Goal: Task Accomplishment & Management: Manage account settings

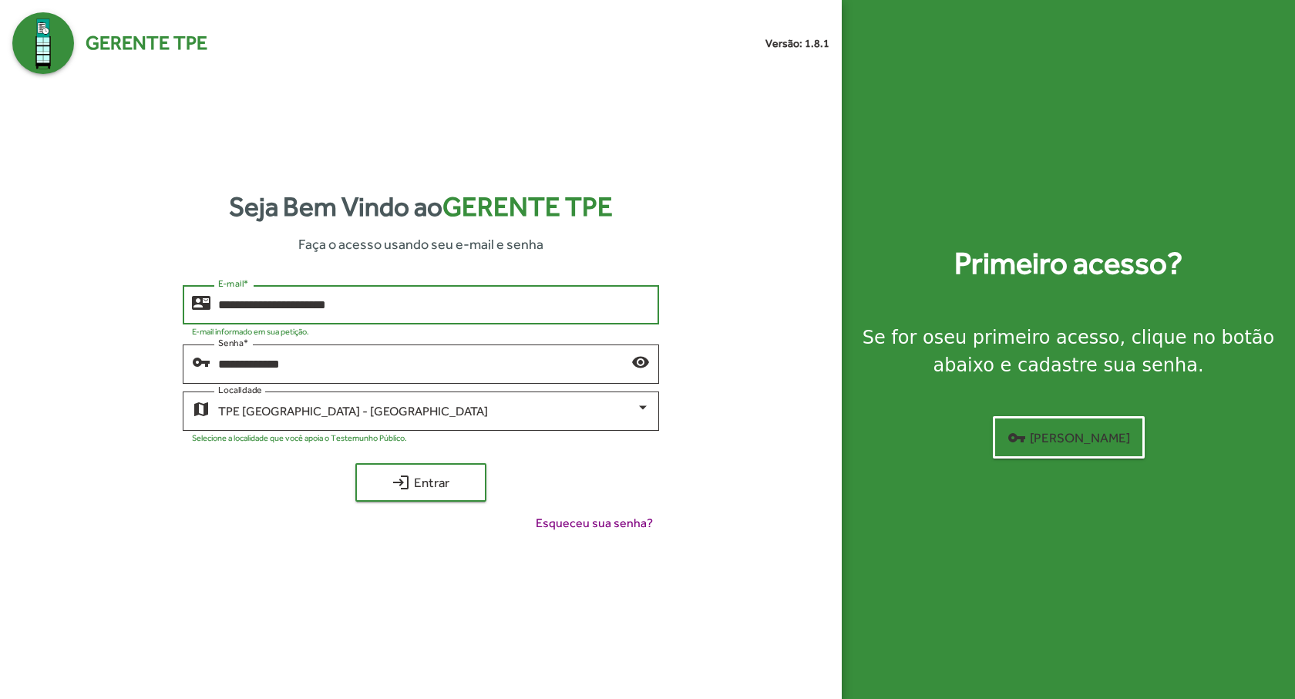
drag, startPoint x: 0, startPoint y: 0, endPoint x: 369, endPoint y: 302, distance: 476.9
click at [369, 302] on input "**********" at bounding box center [434, 305] width 432 height 14
drag, startPoint x: 395, startPoint y: 302, endPoint x: 153, endPoint y: 302, distance: 241.9
click at [153, 302] on div "**********" at bounding box center [420, 415] width 817 height 260
type input "**********"
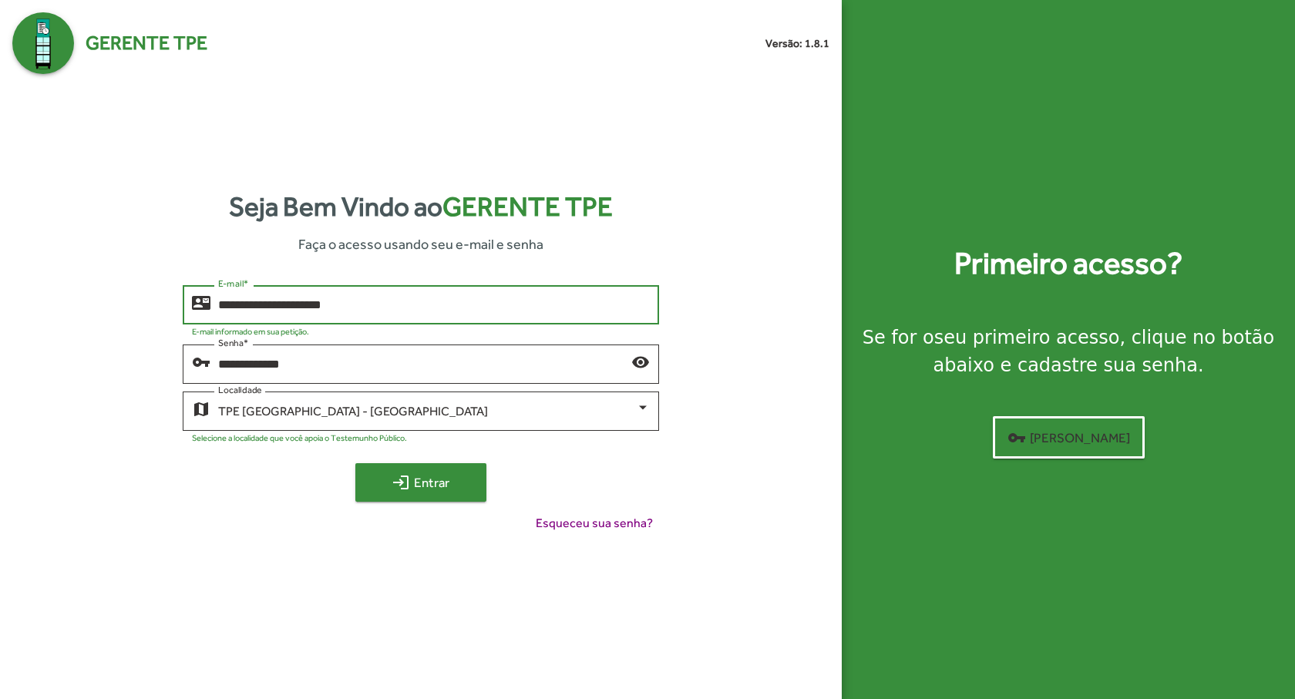
click at [398, 476] on mat-icon "login" at bounding box center [400, 482] width 18 height 18
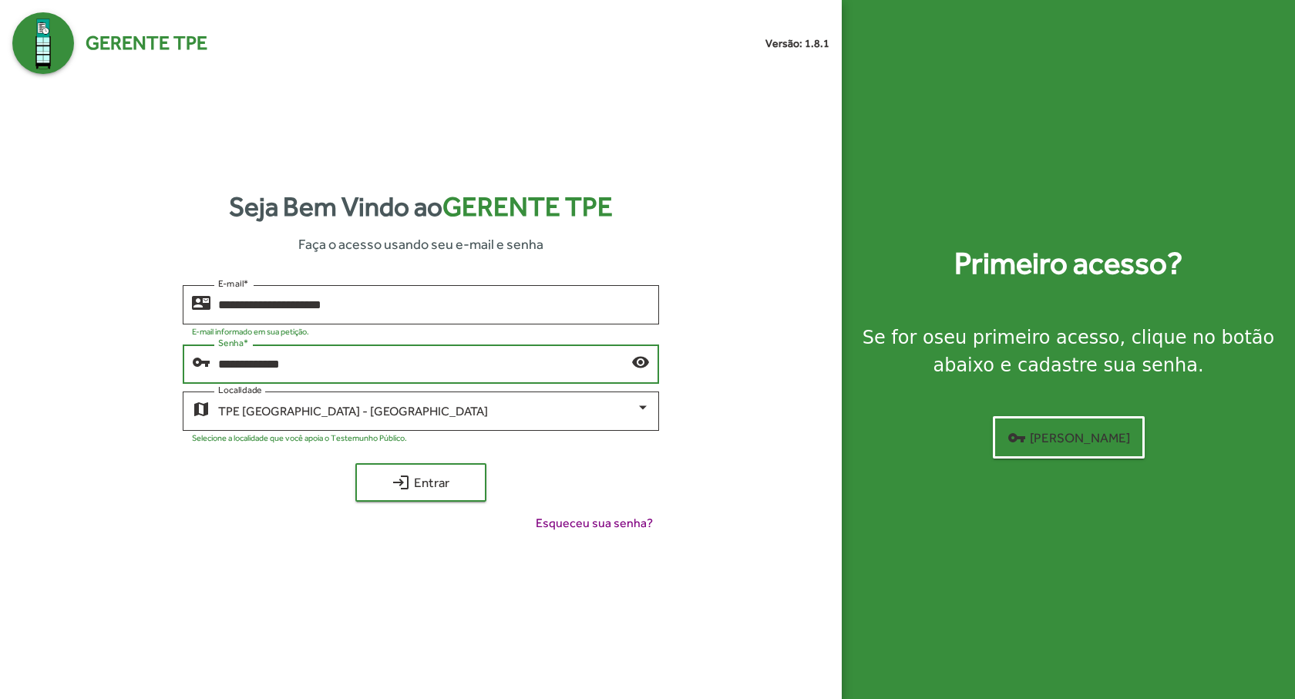
drag, startPoint x: 270, startPoint y: 364, endPoint x: 416, endPoint y: 365, distance: 146.4
click at [416, 365] on input "**********" at bounding box center [424, 365] width 413 height 14
type input "********"
click at [448, 481] on span "login Entrar" at bounding box center [420, 482] width 103 height 28
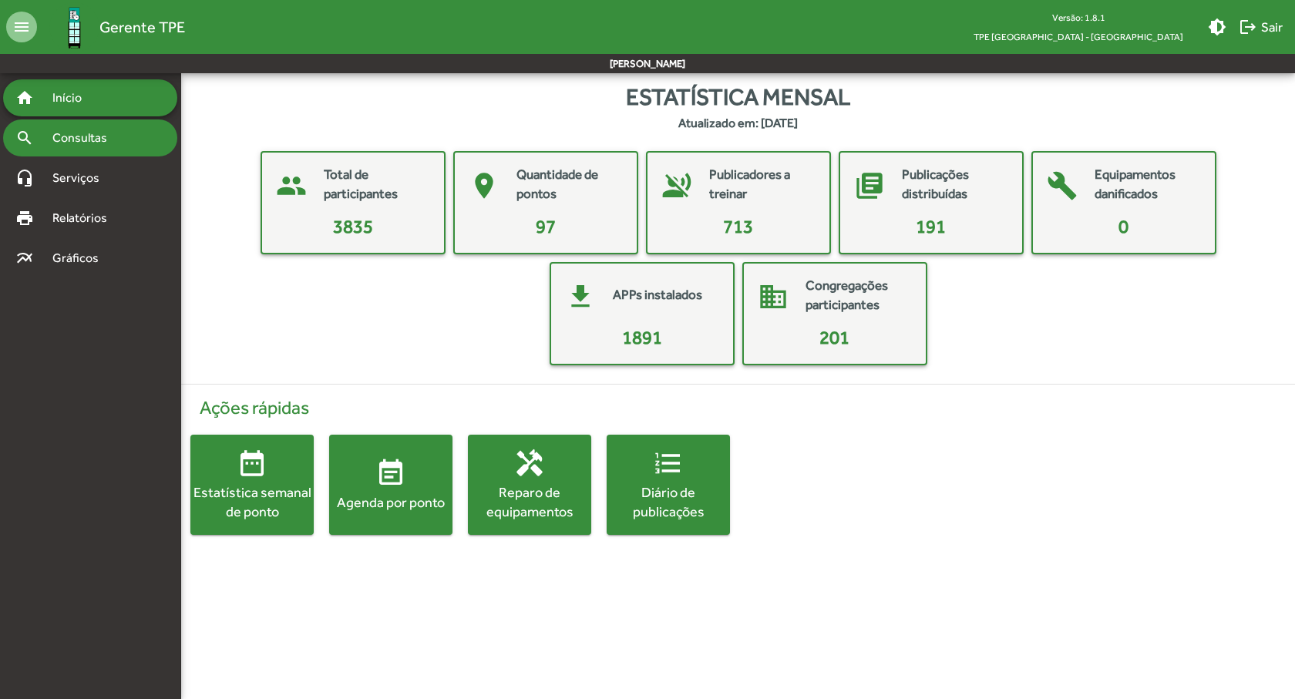
click at [69, 147] on div "search Consultas" at bounding box center [90, 137] width 174 height 37
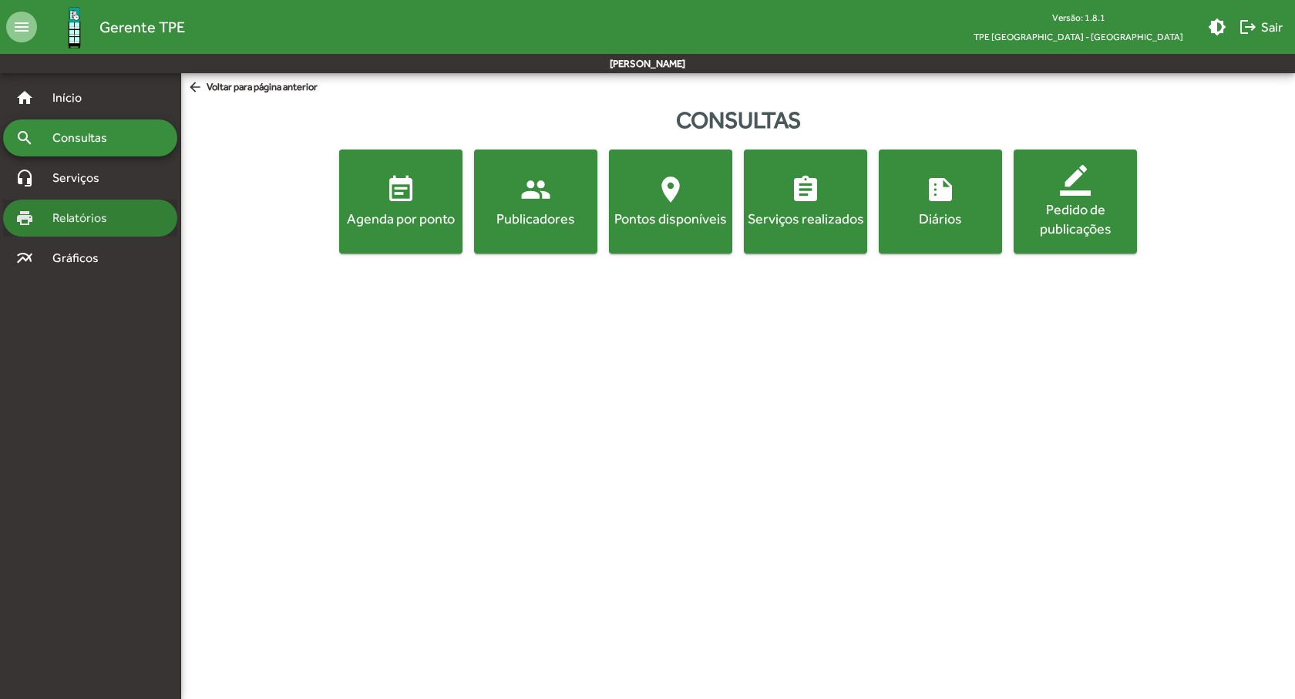
click at [54, 200] on div "print Relatórios" at bounding box center [90, 218] width 174 height 37
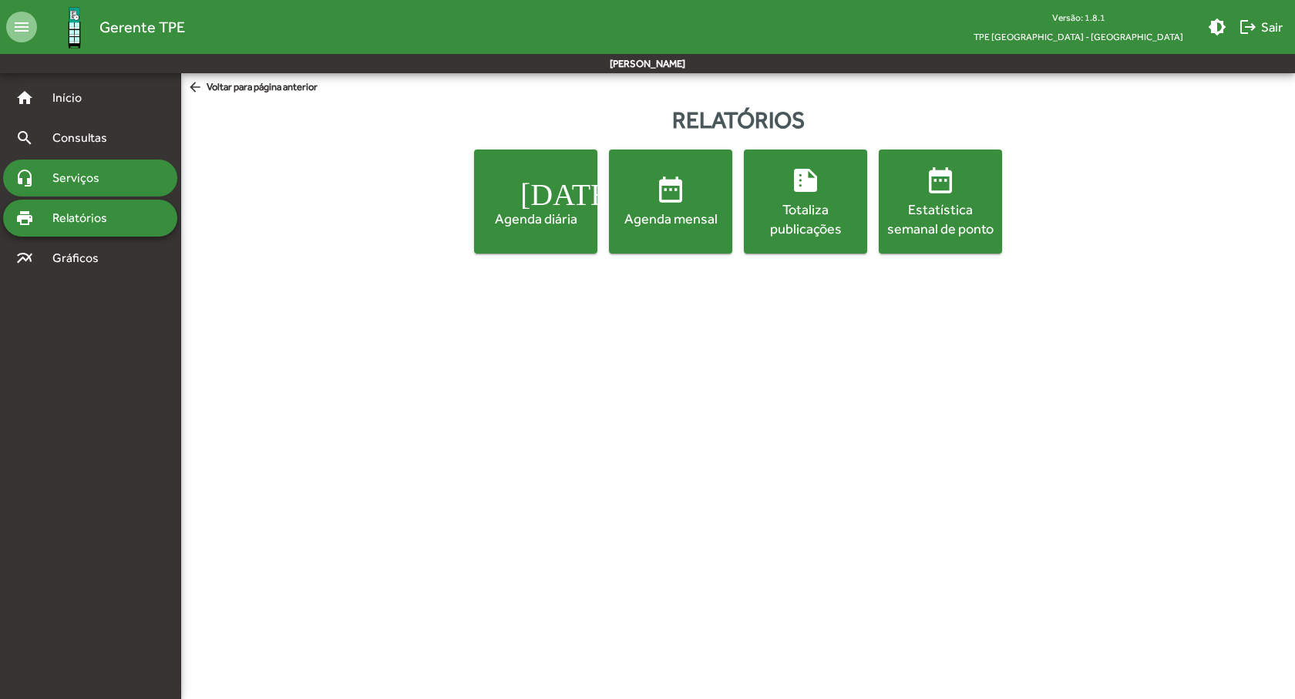
click at [90, 179] on span "Serviços" at bounding box center [81, 178] width 77 height 18
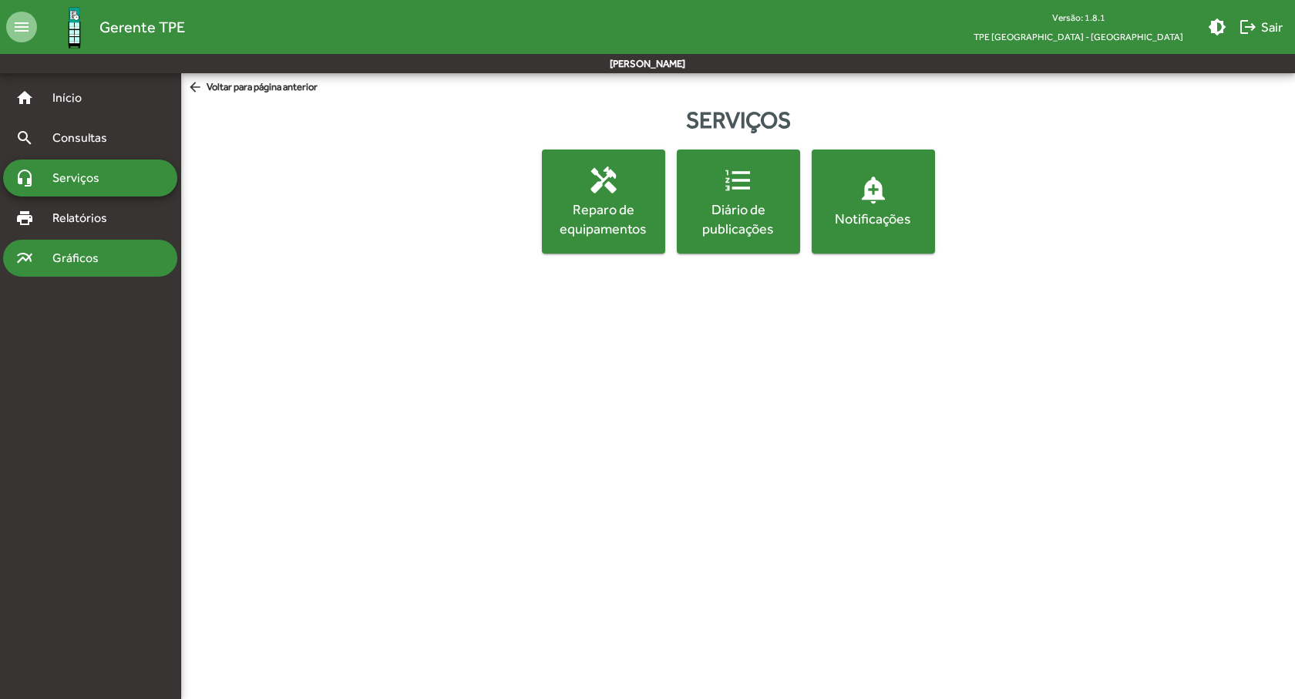
click at [72, 262] on span "Gráficos" at bounding box center [81, 258] width 76 height 18
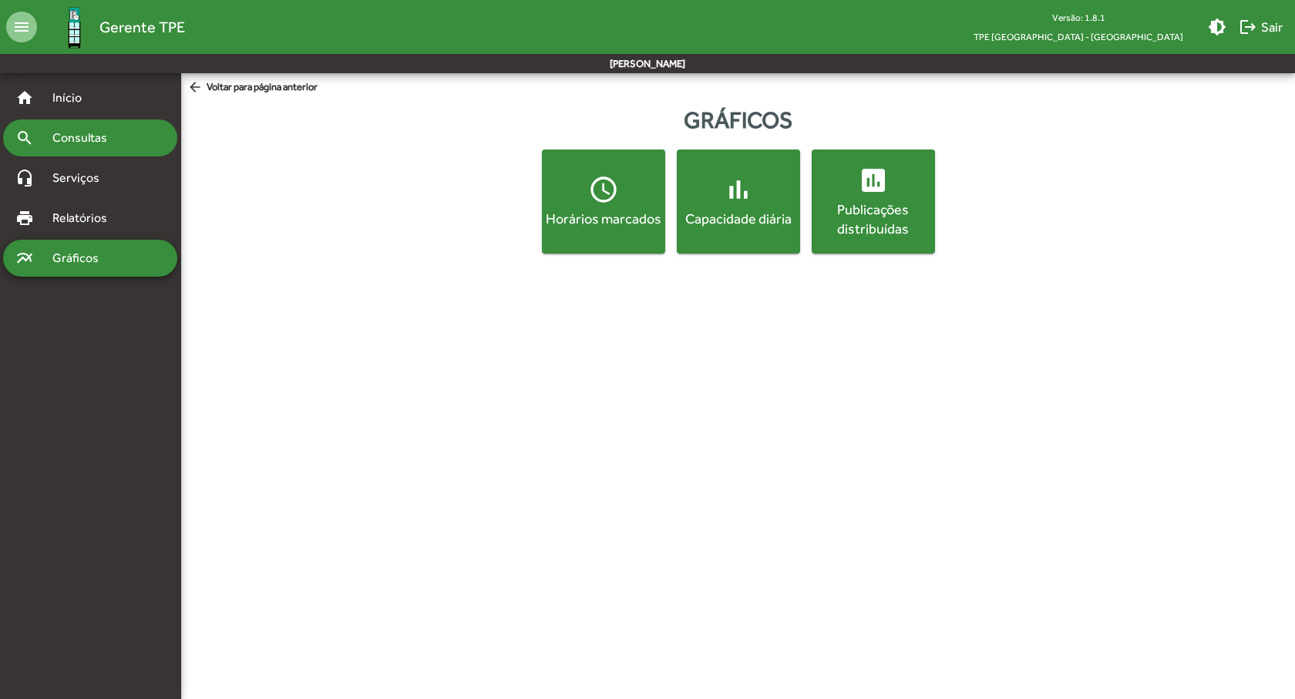
click at [86, 134] on span "Consultas" at bounding box center [85, 138] width 84 height 18
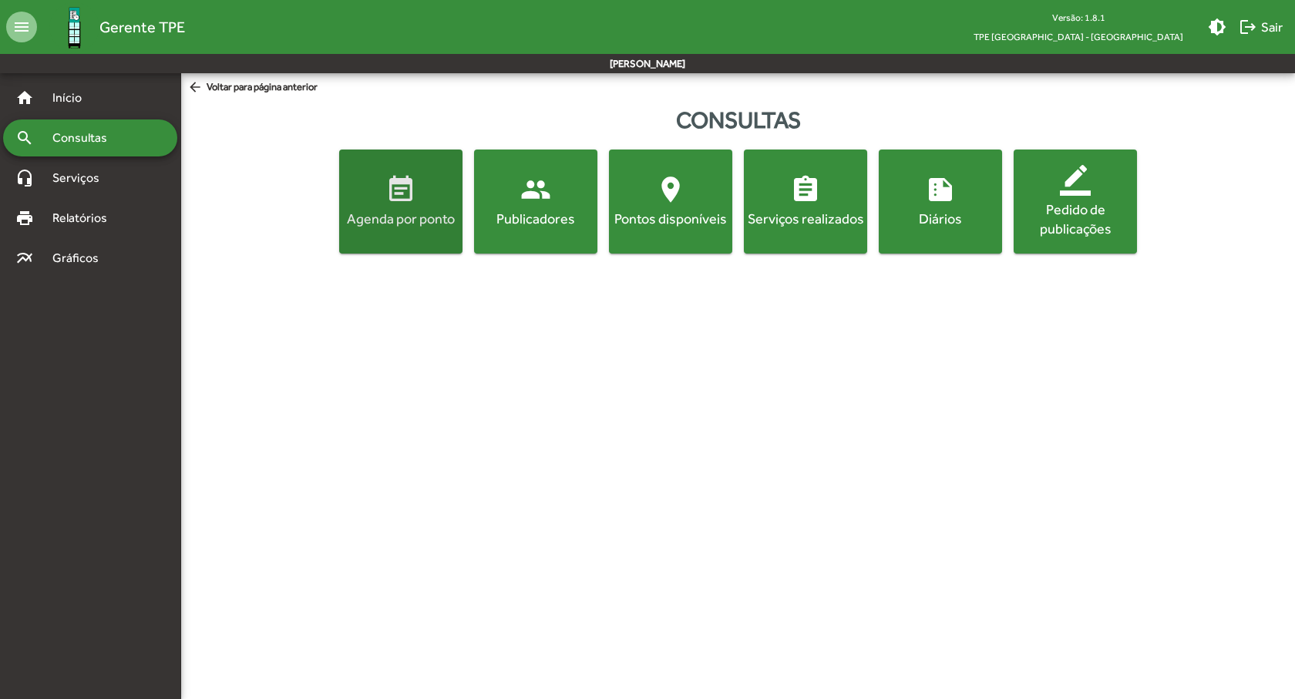
click at [378, 177] on span "event_note Agenda por ponto" at bounding box center [400, 201] width 117 height 54
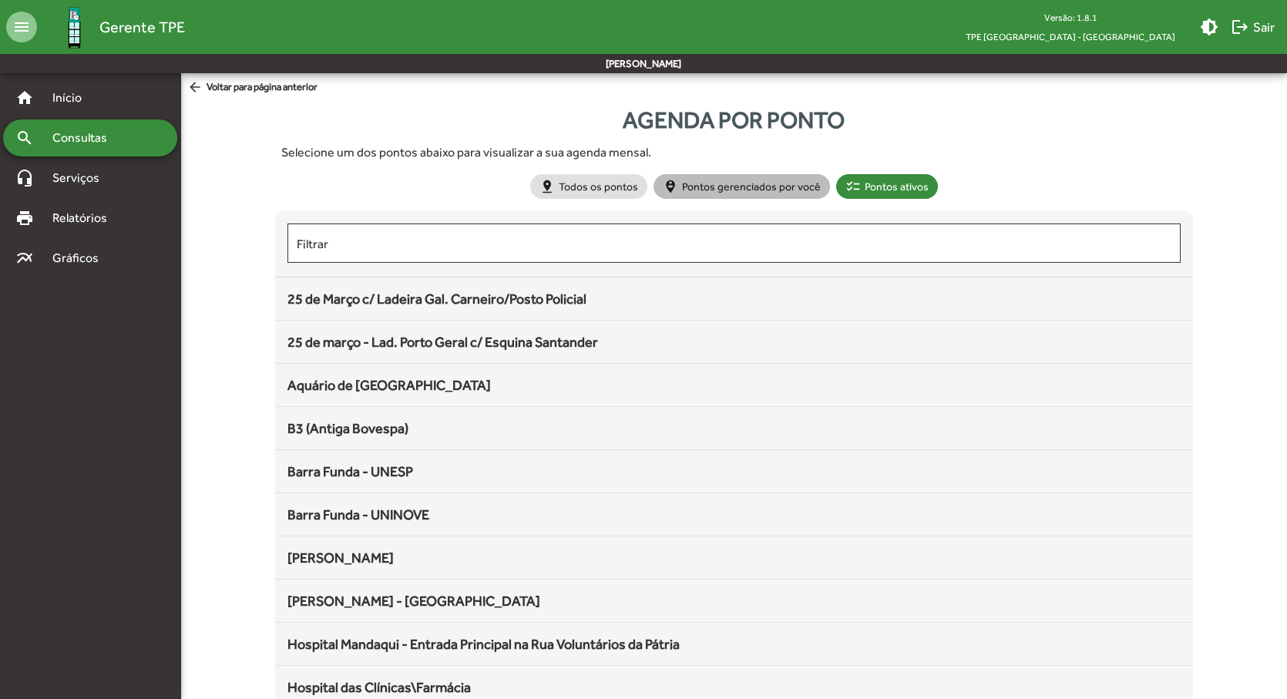
click at [714, 190] on mat-chip "person_pin_circle Pontos gerenciados por você" at bounding box center [741, 186] width 176 height 25
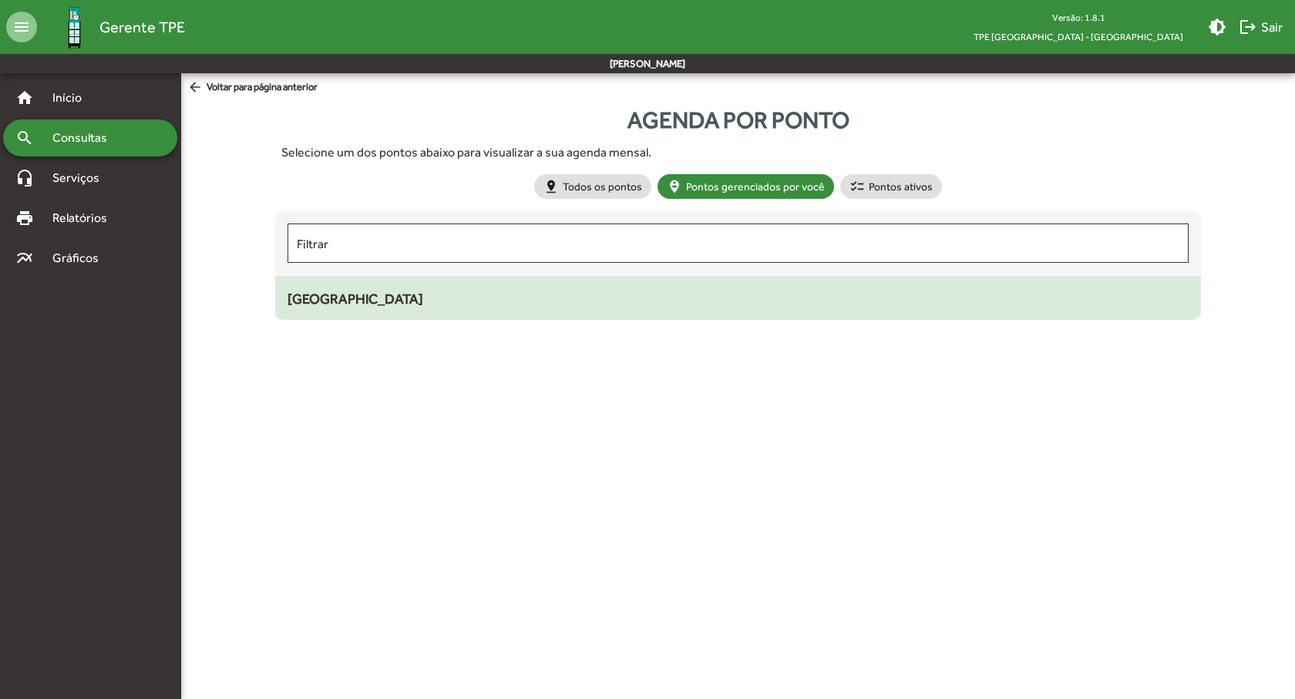
click at [391, 301] on span "Museu do Ipiranga" at bounding box center [355, 298] width 136 height 16
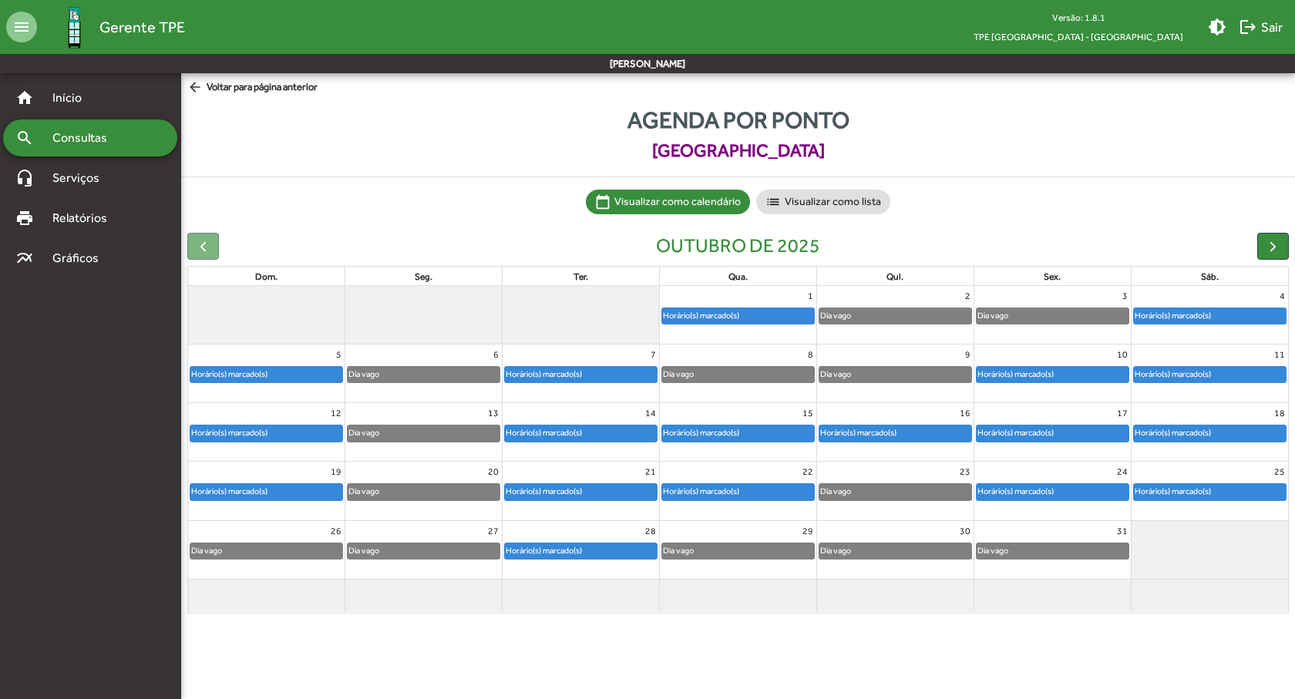
click at [1066, 631] on div "Agenda por ponto Museu do Ipiranga calendar_today Visualizar como calendário li…" at bounding box center [737, 364] width 1113 height 536
click at [825, 203] on mat-chip "list Visualizar como lista" at bounding box center [823, 202] width 134 height 25
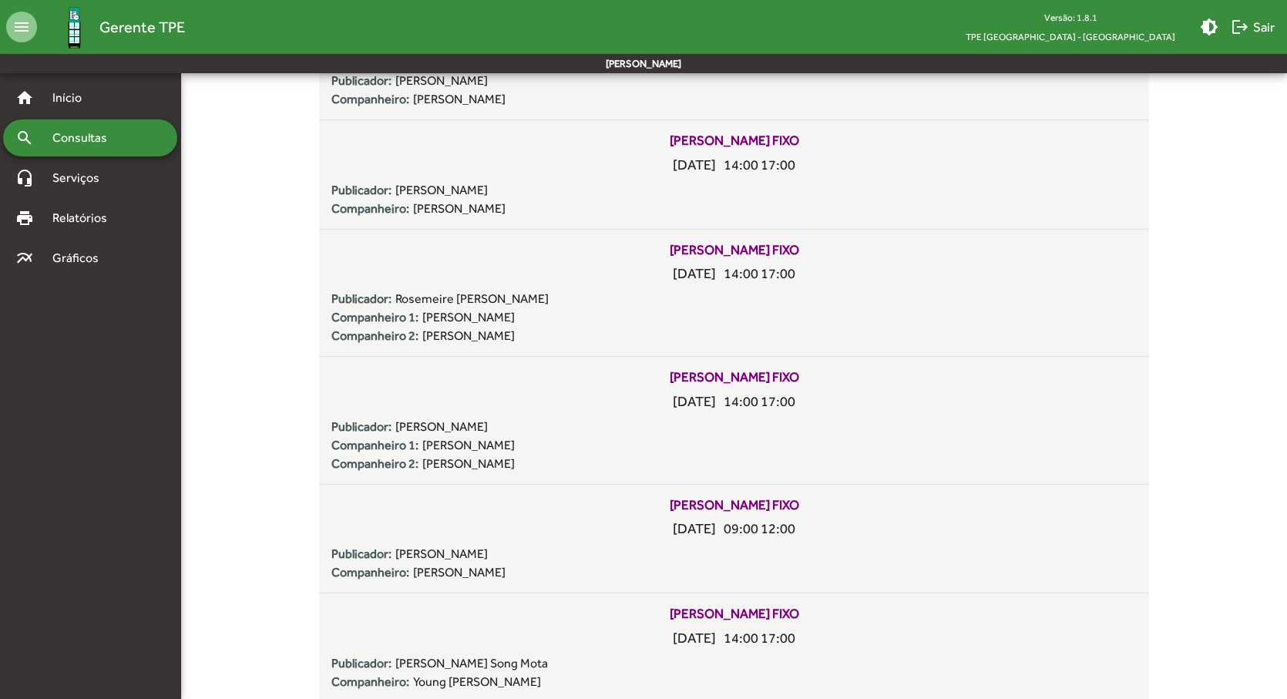
scroll to position [1156, 0]
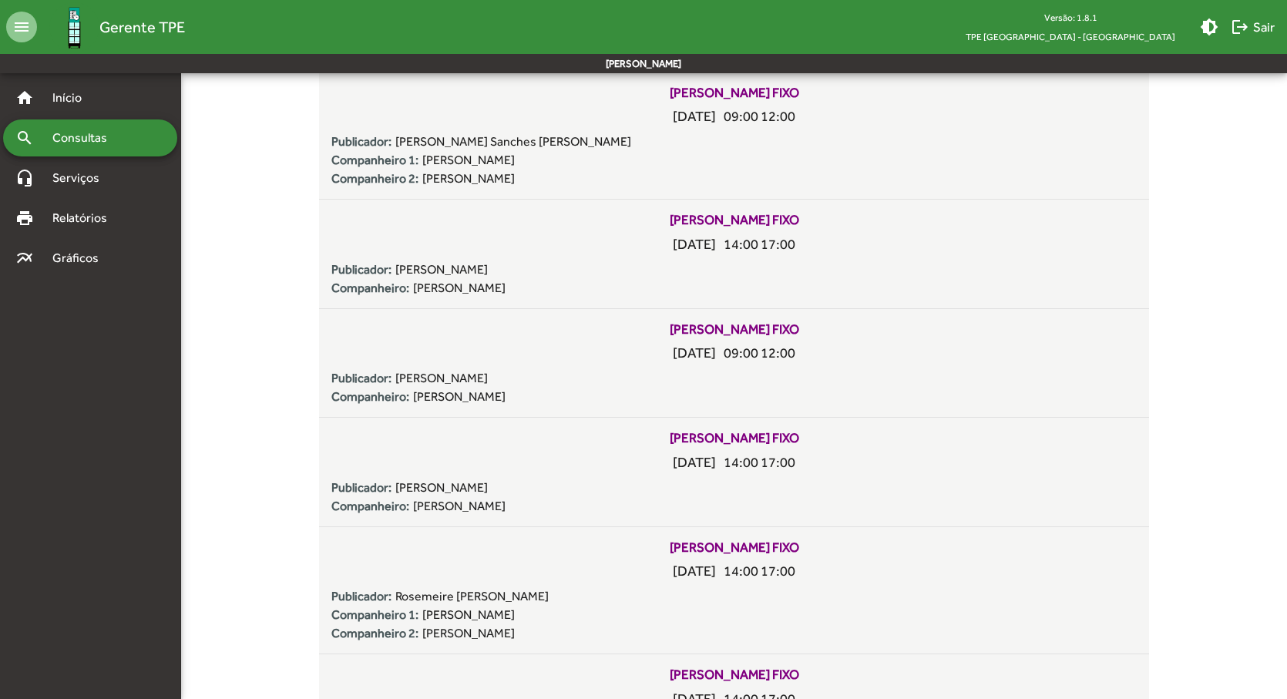
scroll to position [0, 0]
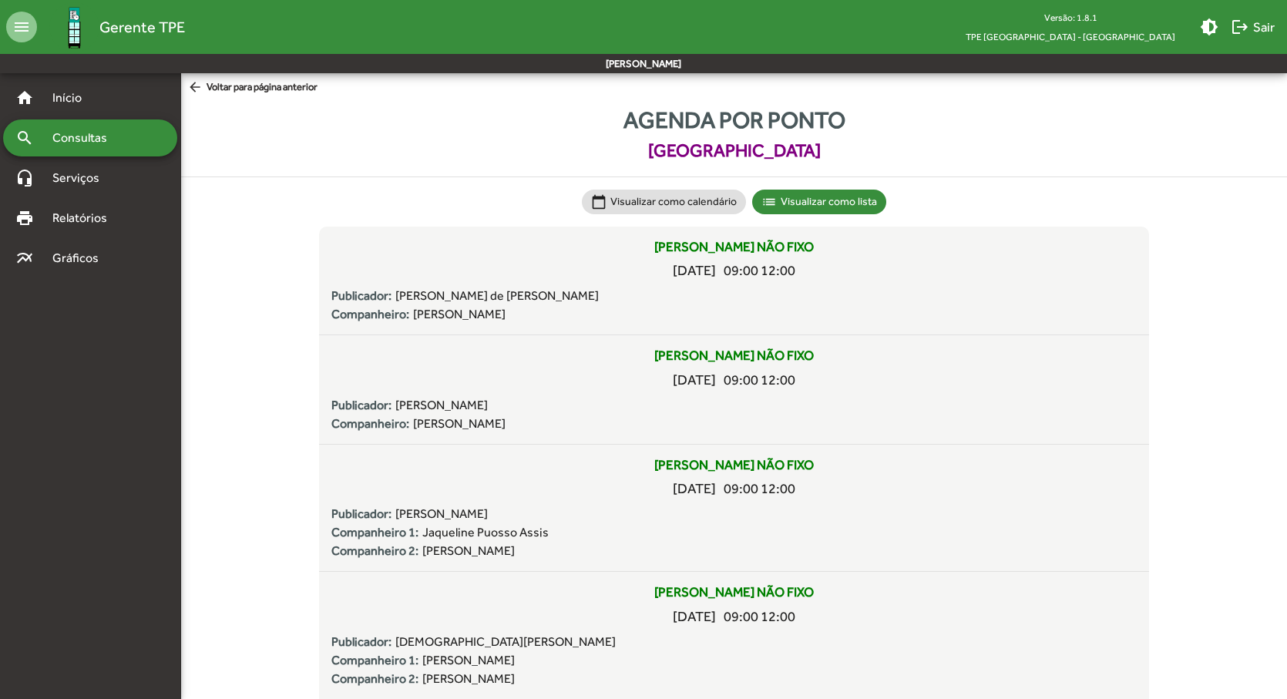
click at [435, 134] on span "Agenda por ponto" at bounding box center [734, 119] width 1106 height 35
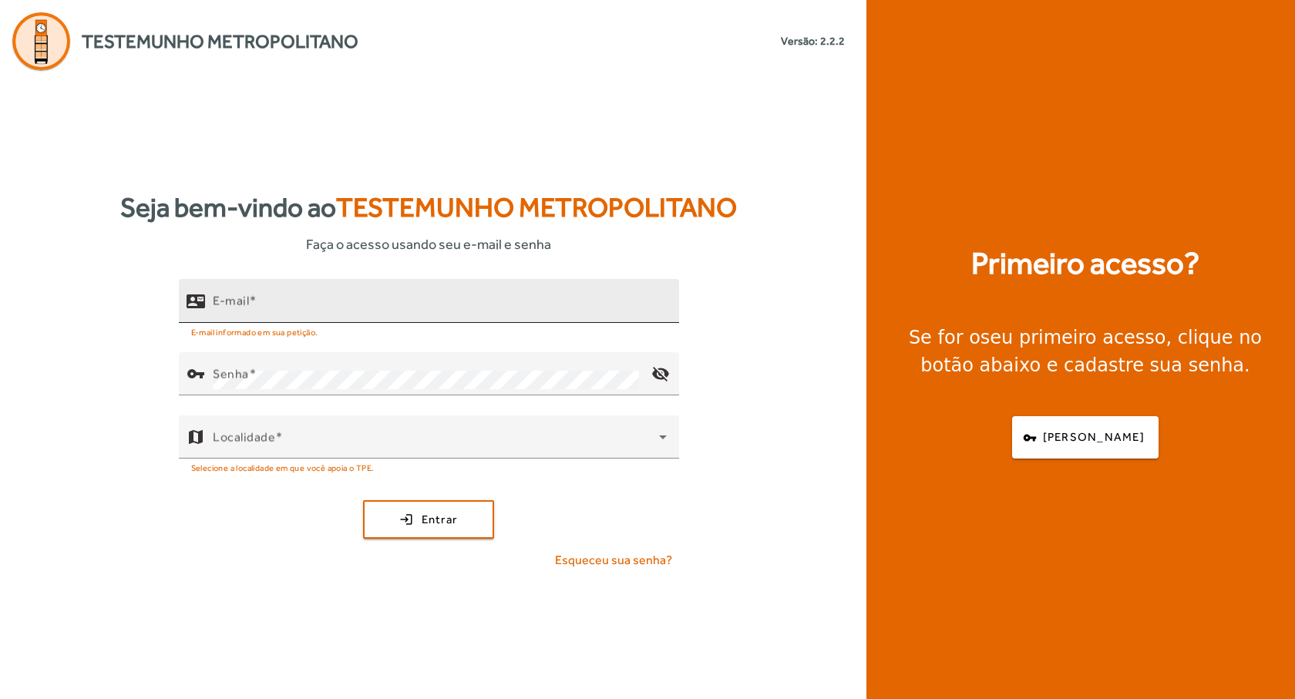
click at [303, 296] on div "E-mail" at bounding box center [440, 301] width 454 height 44
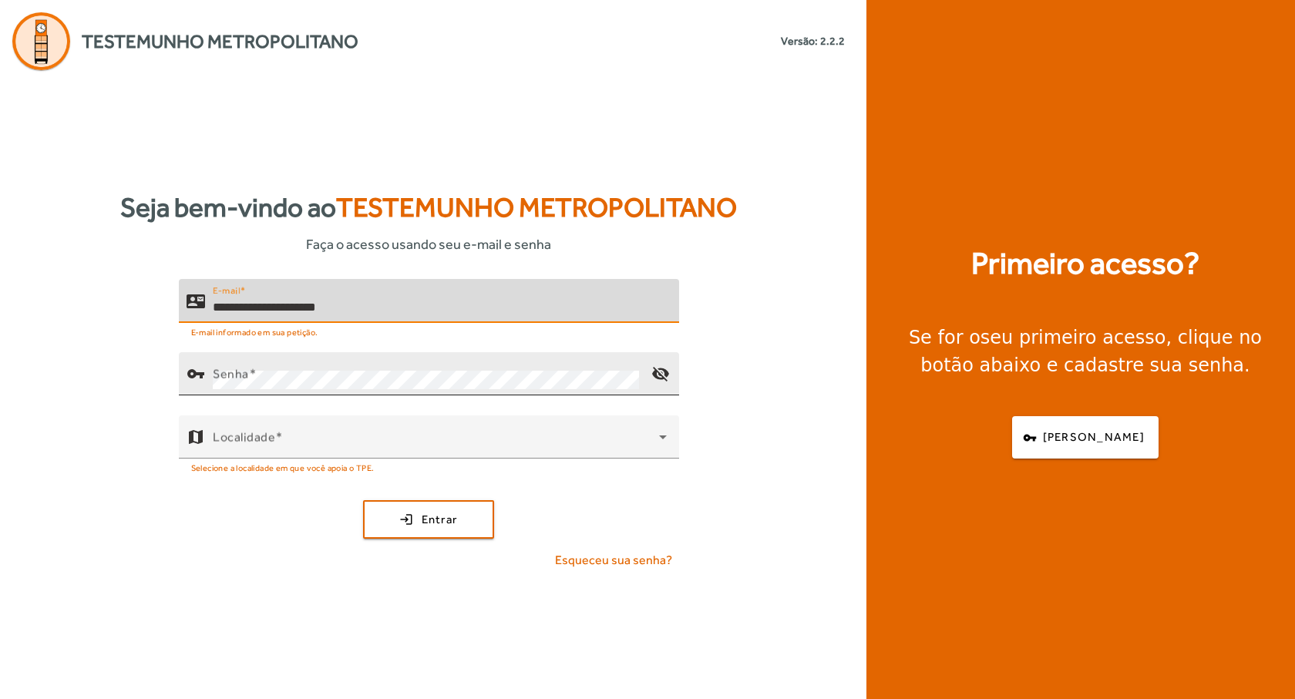
type input "**********"
click at [287, 391] on div "Senha" at bounding box center [426, 373] width 426 height 43
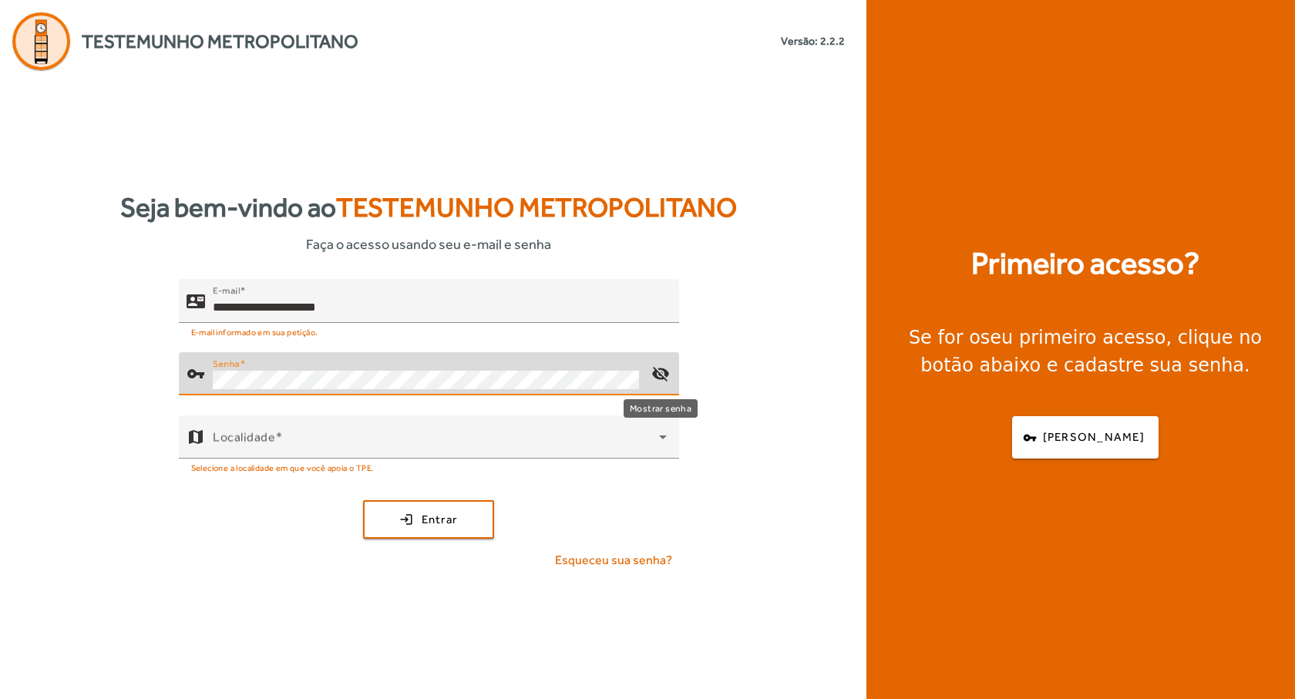
click at [663, 370] on mat-icon "visibility_off" at bounding box center [659, 373] width 37 height 37
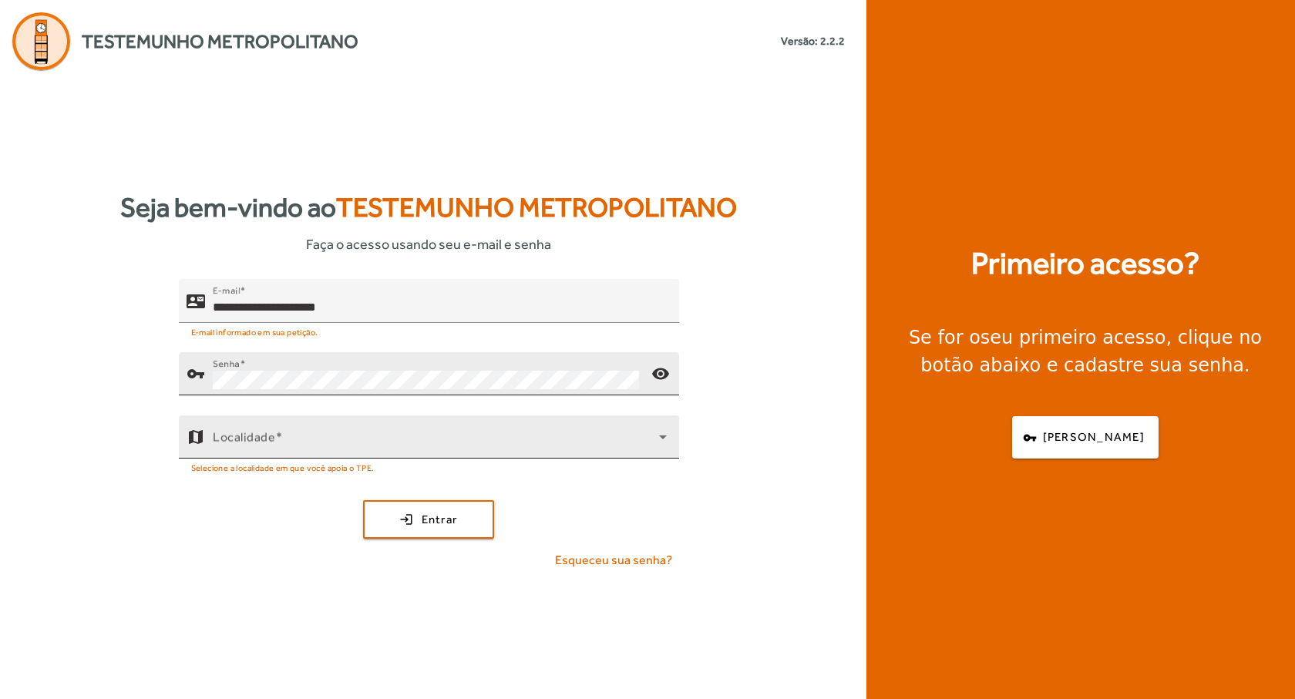
click at [333, 437] on span at bounding box center [436, 443] width 446 height 18
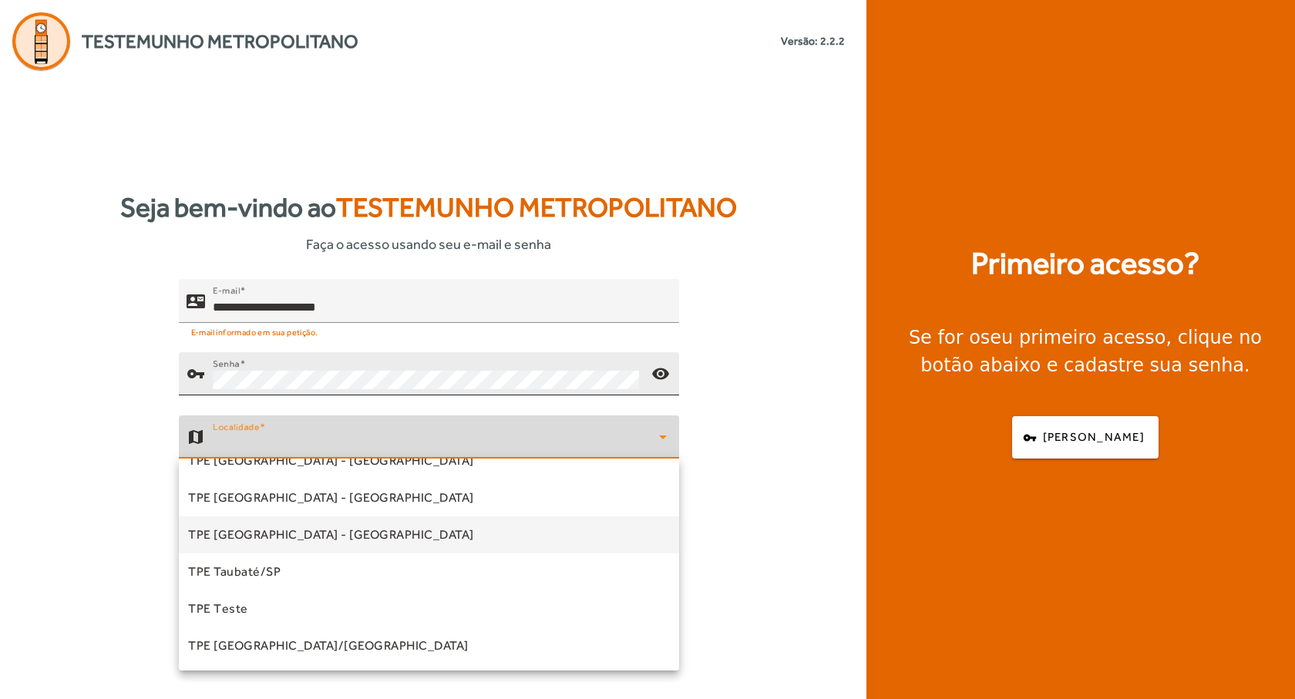
scroll to position [389, 0]
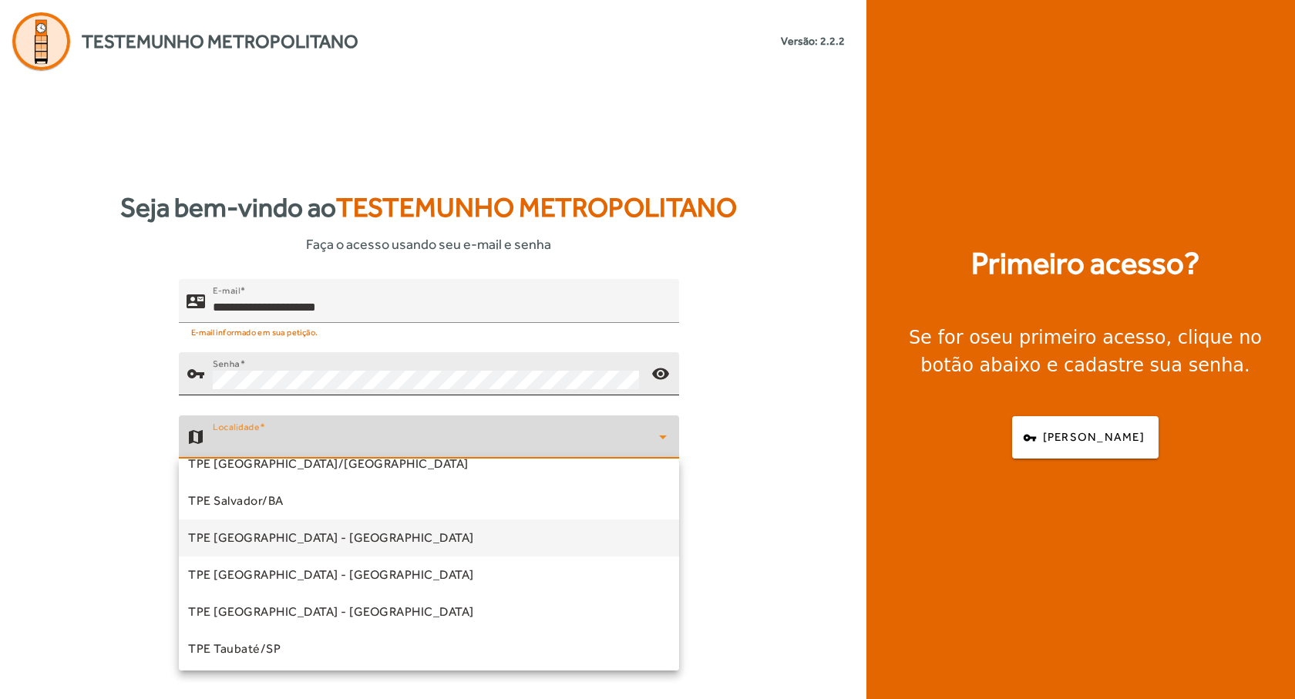
click at [239, 542] on span "TPE [GEOGRAPHIC_DATA] - [GEOGRAPHIC_DATA]" at bounding box center [331, 538] width 286 height 18
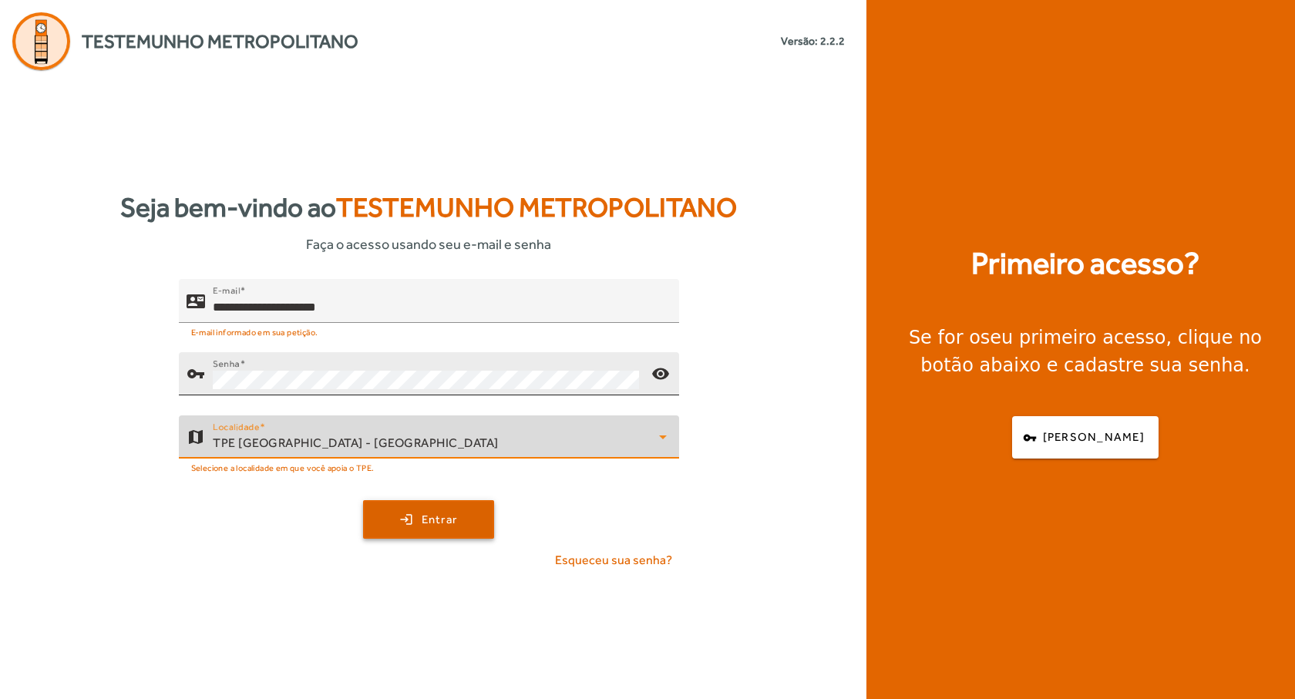
click at [446, 525] on span "Entrar" at bounding box center [439, 520] width 36 height 18
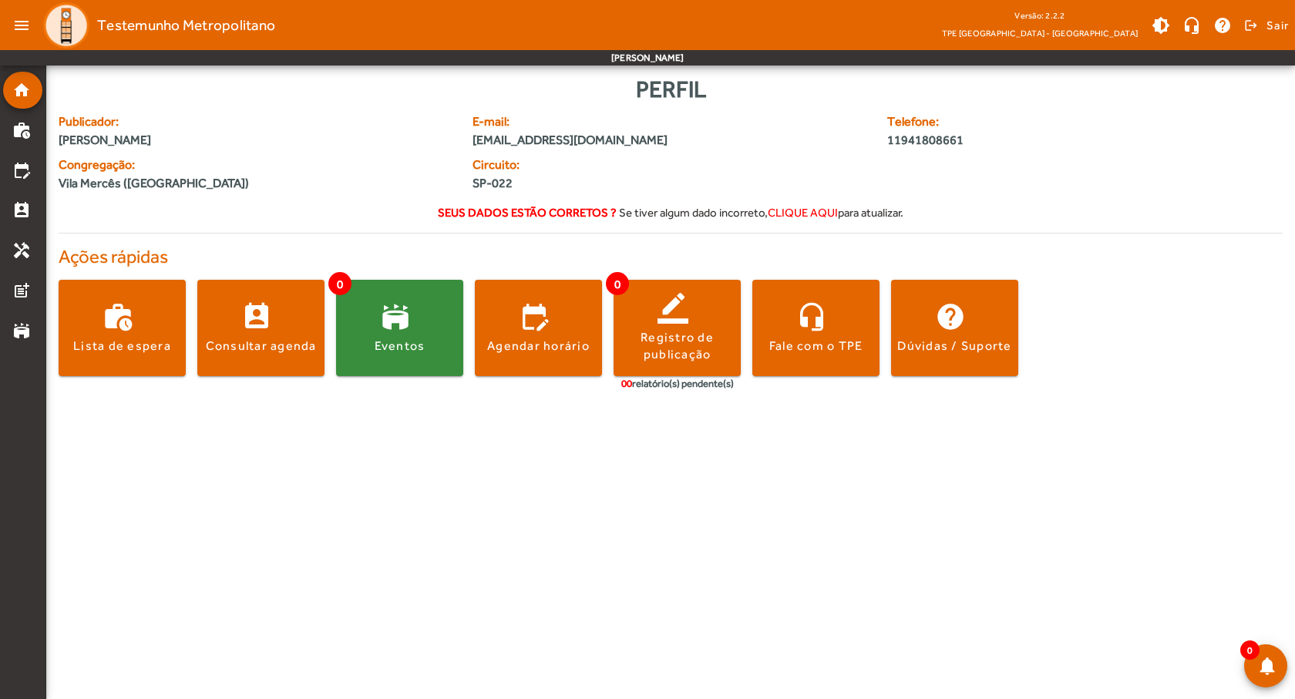
click at [731, 489] on body "menu Testemunho Metropolitano Versão: 2.2.2 TPE [GEOGRAPHIC_DATA] - Centro brig…" at bounding box center [647, 349] width 1295 height 699
click at [328, 89] on div "Perfil" at bounding box center [671, 89] width 1224 height 35
